Goal: Task Accomplishment & Management: Manage account settings

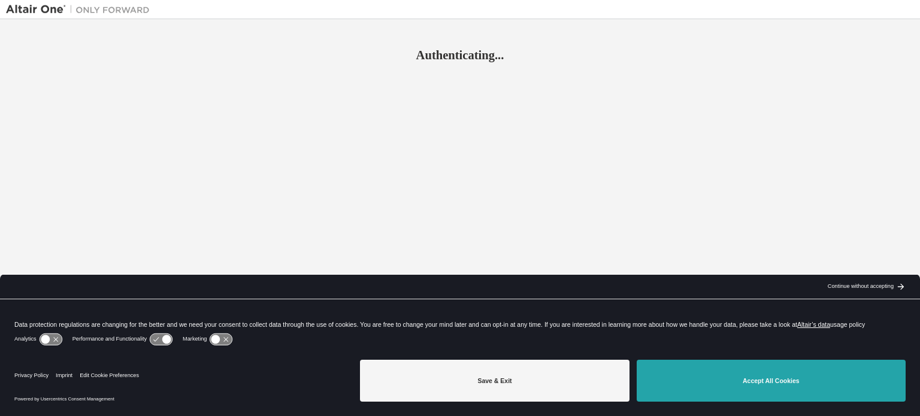
click at [762, 384] on button "Accept All Cookies" at bounding box center [771, 381] width 269 height 42
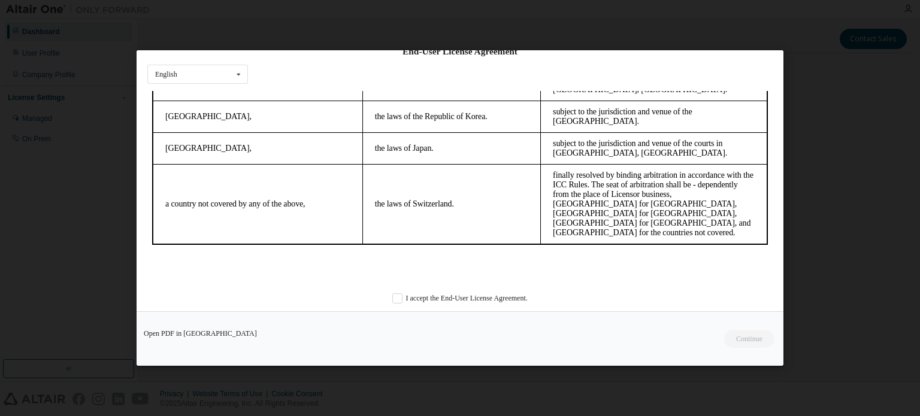
scroll to position [29, 0]
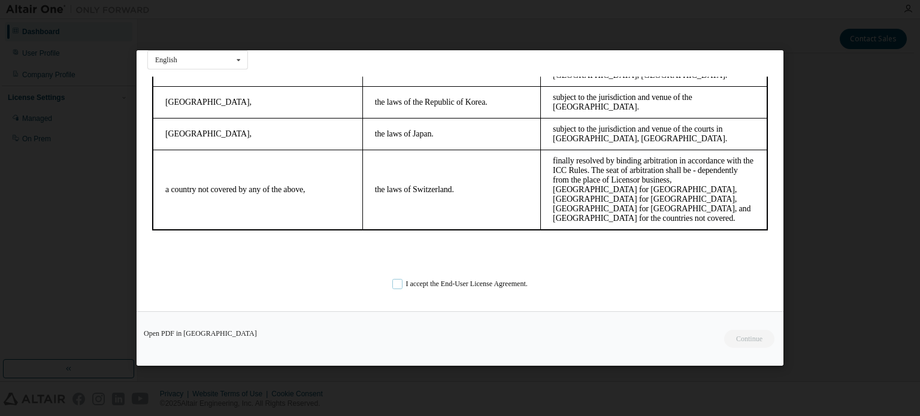
click at [395, 282] on label "I accept the End-User License Agreement." at bounding box center [459, 284] width 135 height 10
click at [755, 338] on button "Continue" at bounding box center [749, 339] width 52 height 18
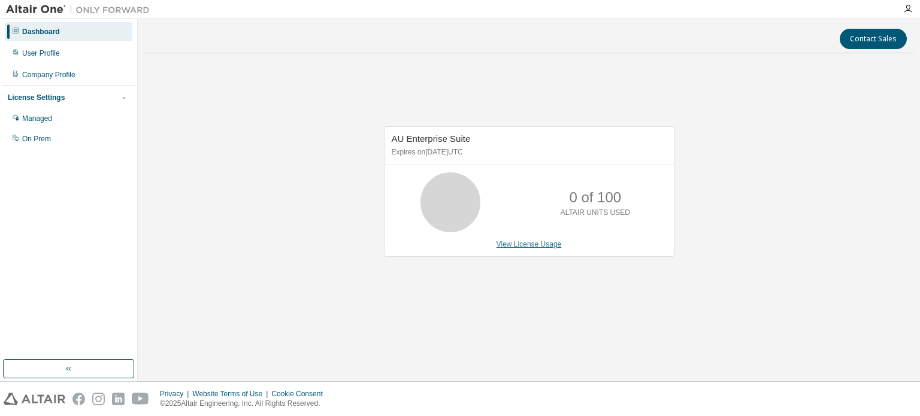
click at [526, 244] on link "View License Usage" at bounding box center [529, 244] width 65 height 8
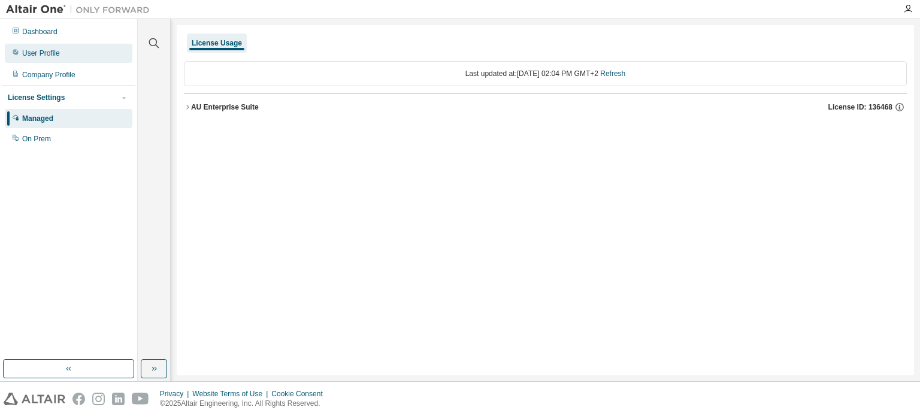
click at [49, 51] on div "User Profile" at bounding box center [41, 54] width 38 height 10
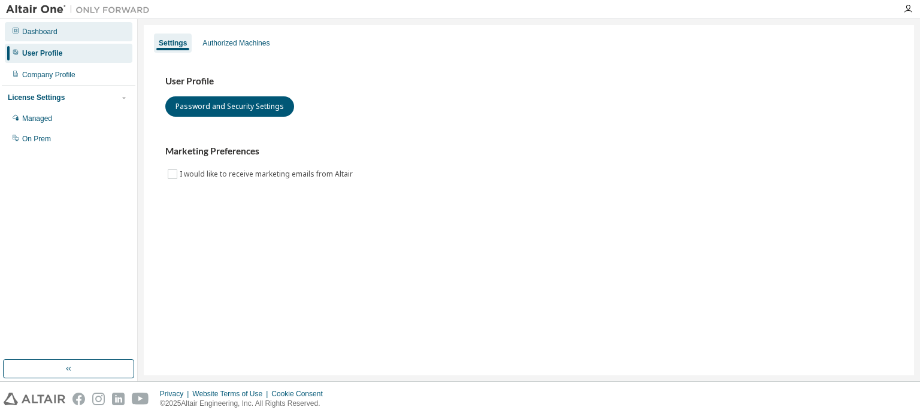
click at [49, 33] on div "Dashboard" at bounding box center [39, 32] width 35 height 10
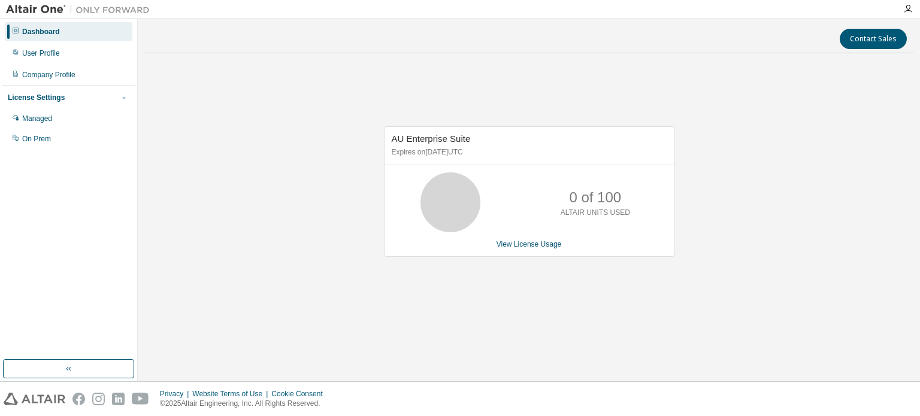
click at [127, 96] on icon "button" at bounding box center [123, 97] width 7 height 7
click at [44, 116] on div "Managed" at bounding box center [37, 119] width 30 height 10
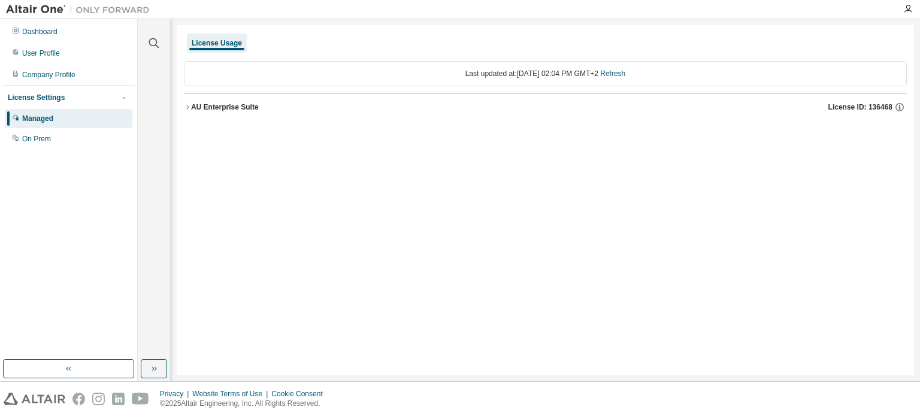
click at [204, 107] on div "AU Enterprise Suite" at bounding box center [225, 107] width 68 height 10
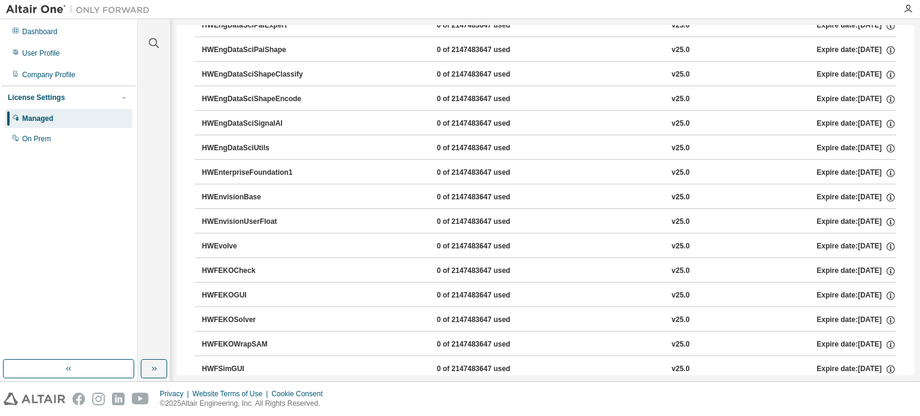
scroll to position [1677, 0]
click at [152, 42] on icon "button" at bounding box center [154, 43] width 14 height 14
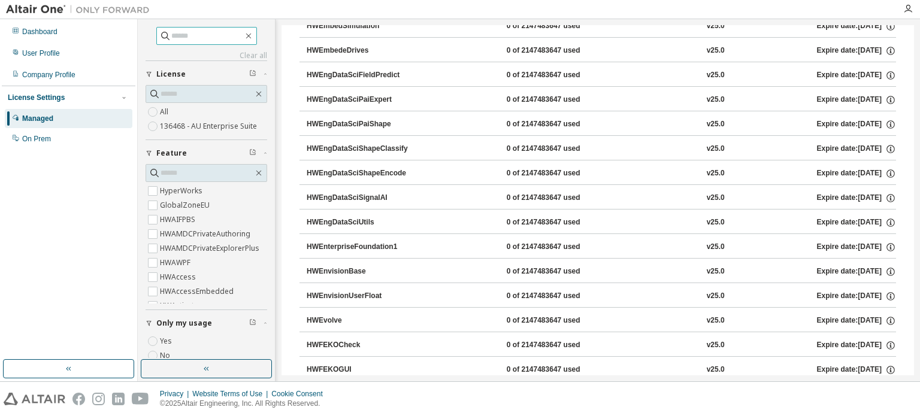
click at [178, 28] on span at bounding box center [206, 36] width 101 height 18
click at [176, 35] on input "text" at bounding box center [207, 36] width 72 height 12
click at [197, 35] on input "****" at bounding box center [207, 36] width 72 height 12
type input "****"
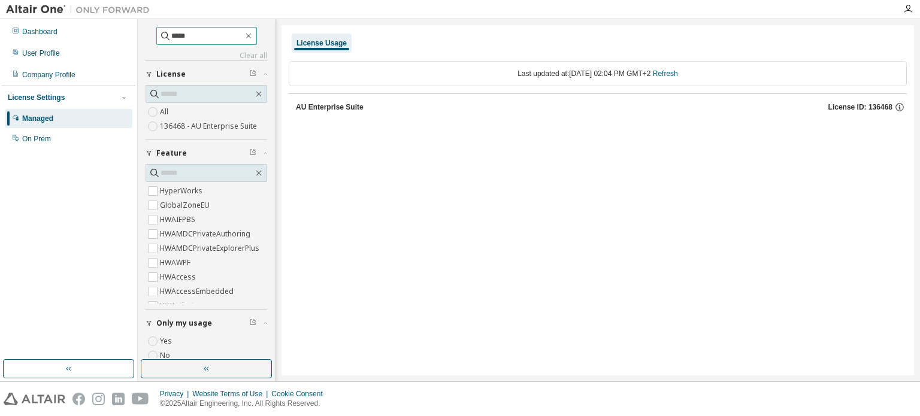
scroll to position [0, 0]
